Goal: Information Seeking & Learning: Learn about a topic

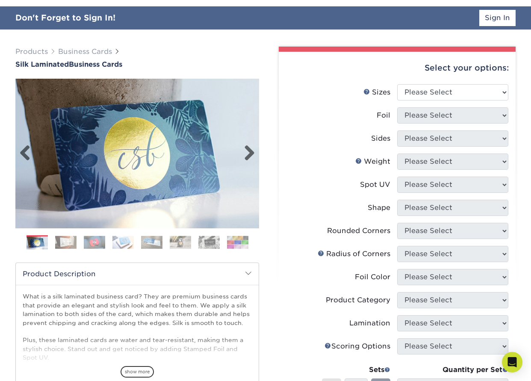
scroll to position [21, 0]
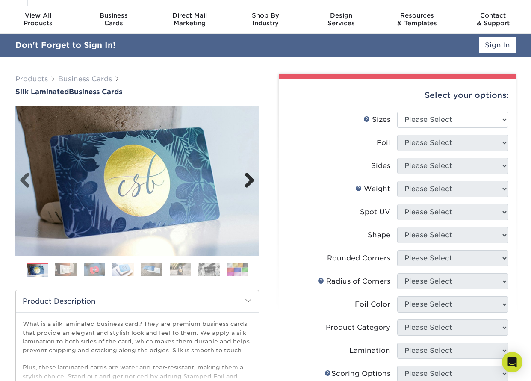
click at [245, 177] on link "Next" at bounding box center [246, 180] width 17 height 17
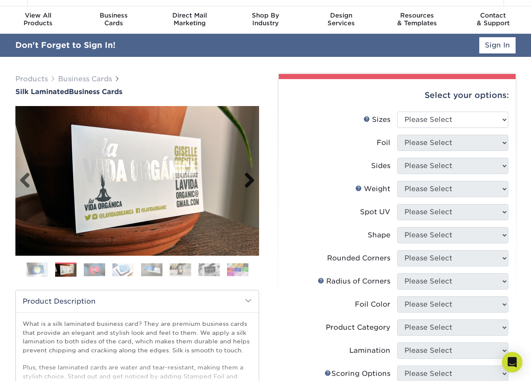
click at [245, 177] on link "Next" at bounding box center [246, 180] width 17 height 17
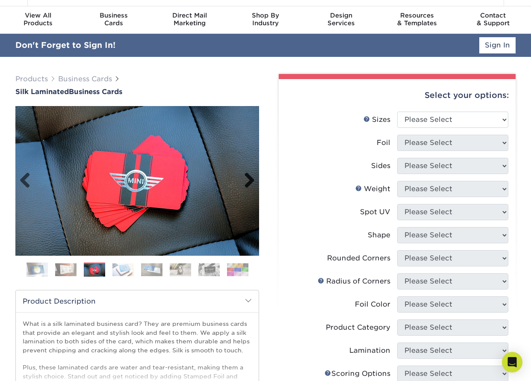
click at [245, 177] on link "Next" at bounding box center [246, 180] width 17 height 17
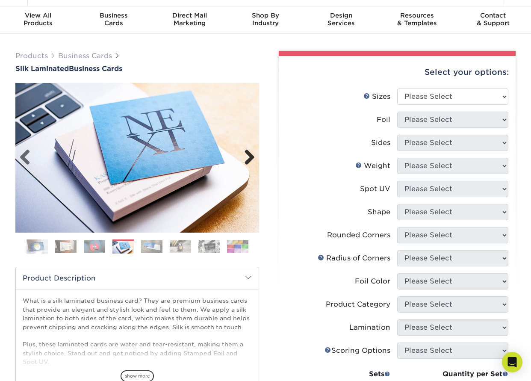
click at [245, 177] on img at bounding box center [137, 158] width 244 height 150
click at [250, 157] on link "Next" at bounding box center [246, 157] width 17 height 17
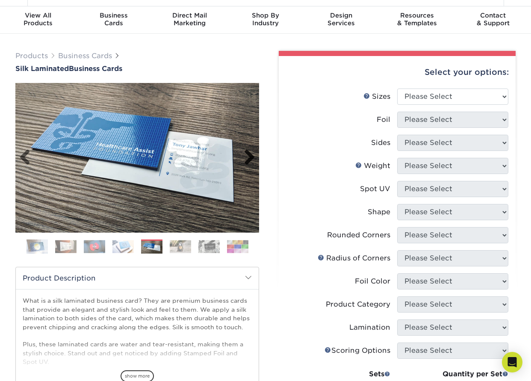
click at [250, 157] on link "Next" at bounding box center [246, 157] width 17 height 17
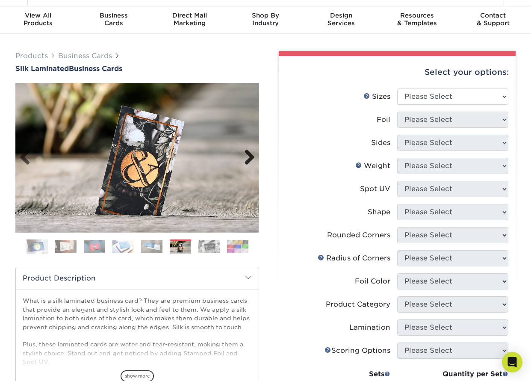
click at [250, 157] on link "Next" at bounding box center [246, 157] width 17 height 17
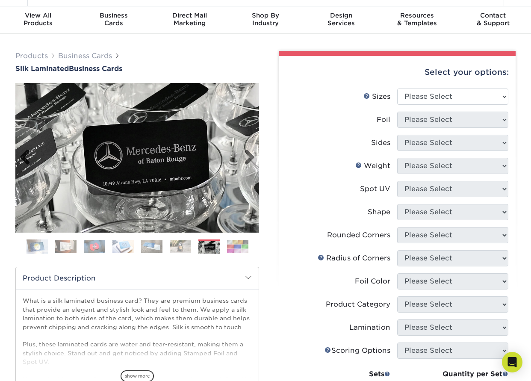
click at [23, 159] on link "Previous" at bounding box center [28, 157] width 17 height 17
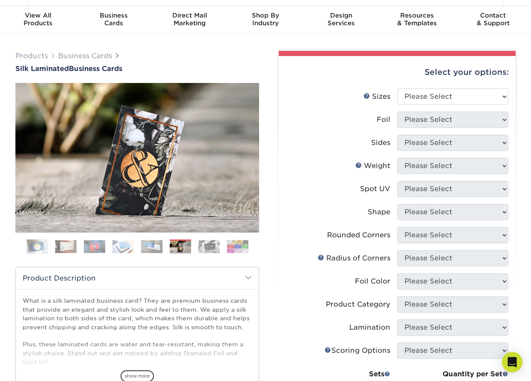
drag, startPoint x: 74, startPoint y: 89, endPoint x: 215, endPoint y: 258, distance: 220.7
click at [215, 258] on div "Previous" at bounding box center [137, 171] width 244 height 177
